Goal: Transaction & Acquisition: Book appointment/travel/reservation

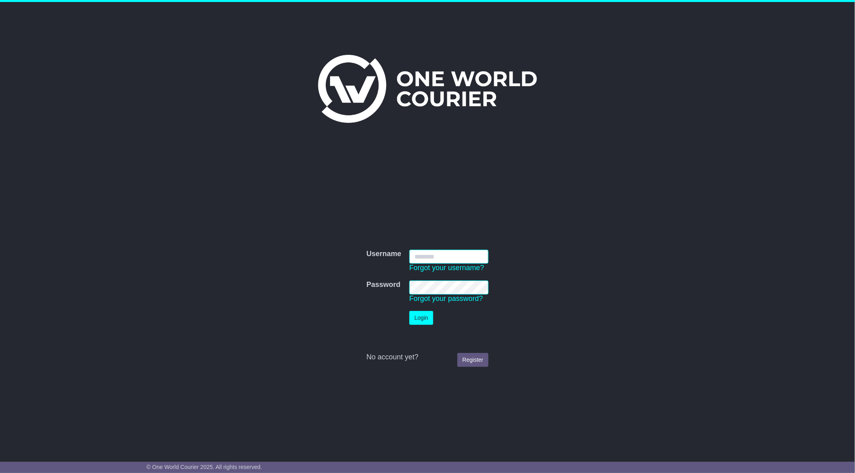
type input "**********"
click at [432, 315] on button "Login" at bounding box center [421, 318] width 24 height 14
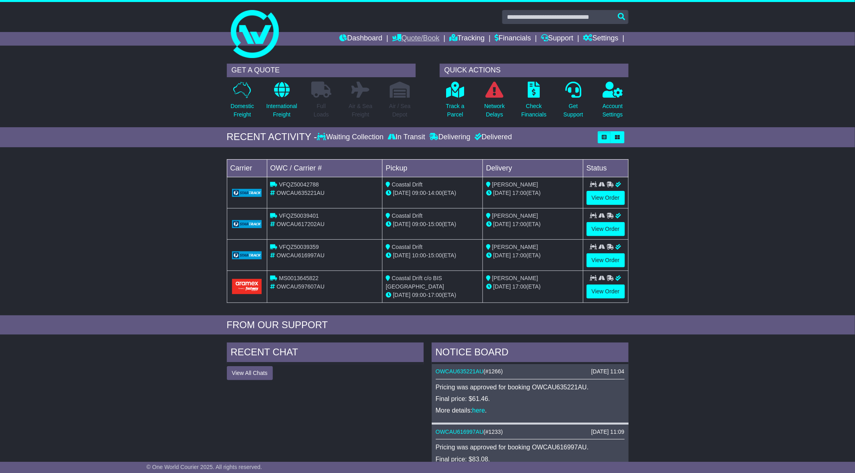
click at [403, 36] on link "Quote/Book" at bounding box center [415, 39] width 47 height 14
click at [405, 52] on link "Domestic" at bounding box center [424, 52] width 63 height 9
